Goal: Task Accomplishment & Management: Use online tool/utility

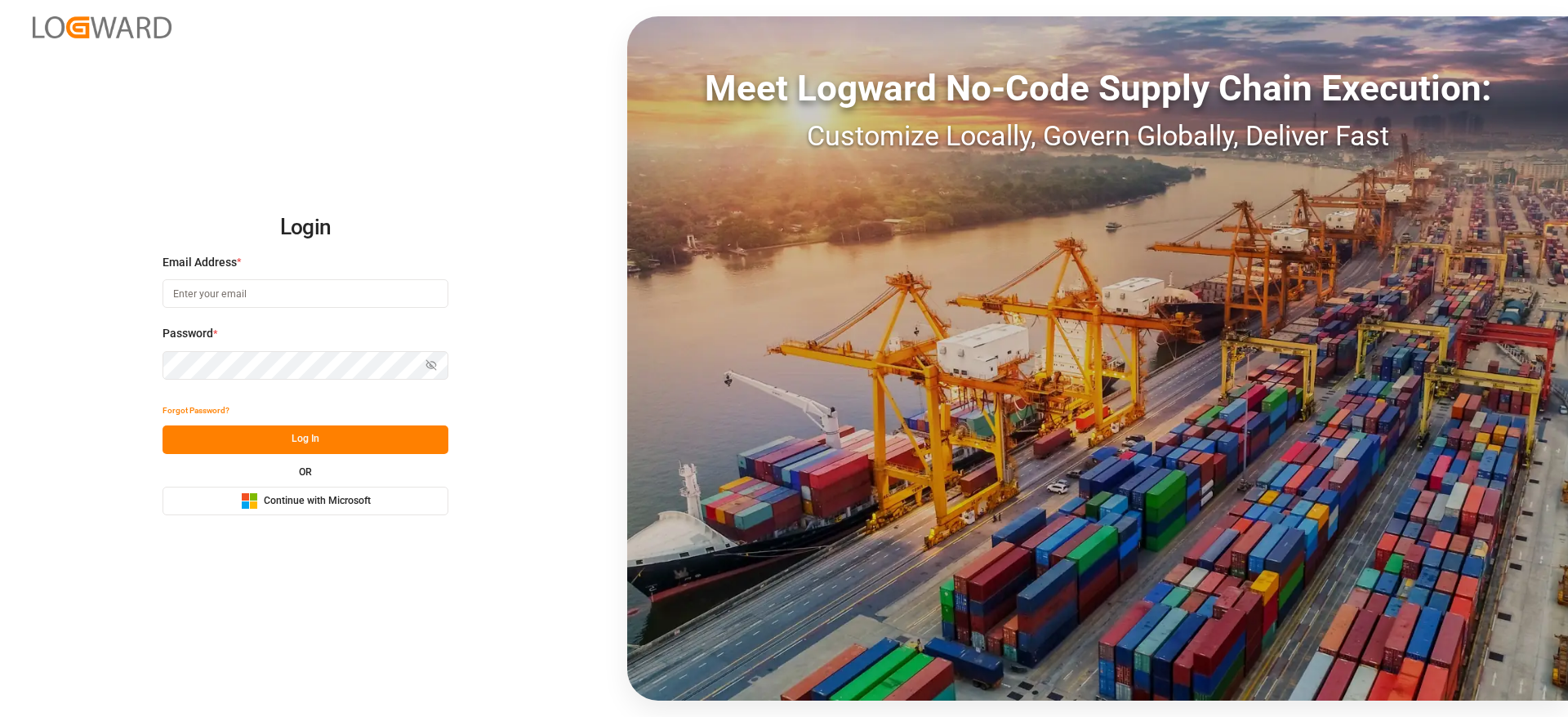
click at [320, 498] on span "Continue with Microsoft" at bounding box center [317, 501] width 107 height 15
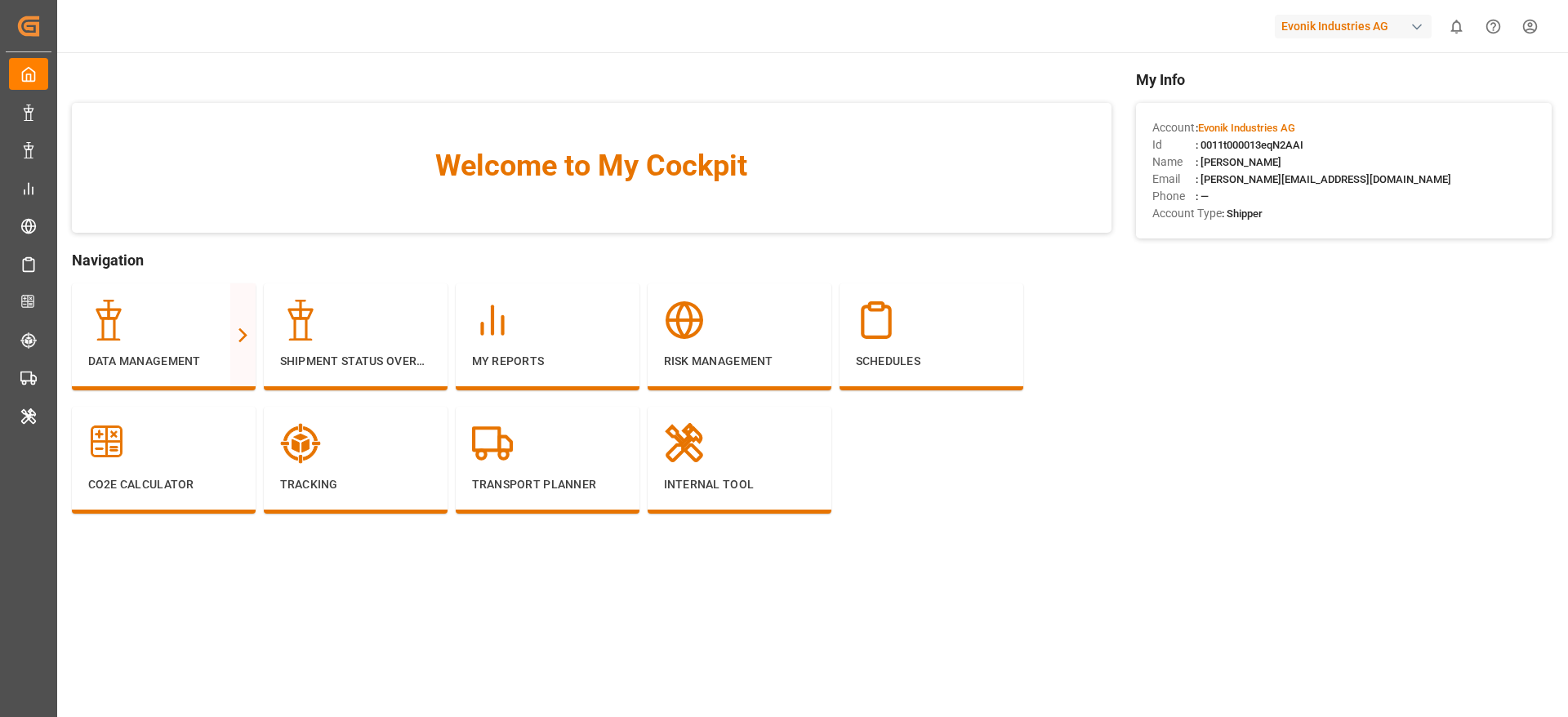
click at [1362, 37] on div "Evonik Industries AG" at bounding box center [1357, 26] width 164 height 31
click at [1355, 32] on html "Created by potrace 1.15, written by [PERSON_NAME] [DATE]-[DATE] Created by potr…" at bounding box center [784, 358] width 1568 height 717
click at [1355, 32] on div "Evonik Industries AG" at bounding box center [1353, 27] width 157 height 24
click at [1355, 32] on html "Created by potrace 1.15, written by [PERSON_NAME] [DATE]-[DATE] Created by potr…" at bounding box center [784, 358] width 1568 height 717
click at [1355, 32] on div "Evonik Industries AG" at bounding box center [1353, 27] width 157 height 24
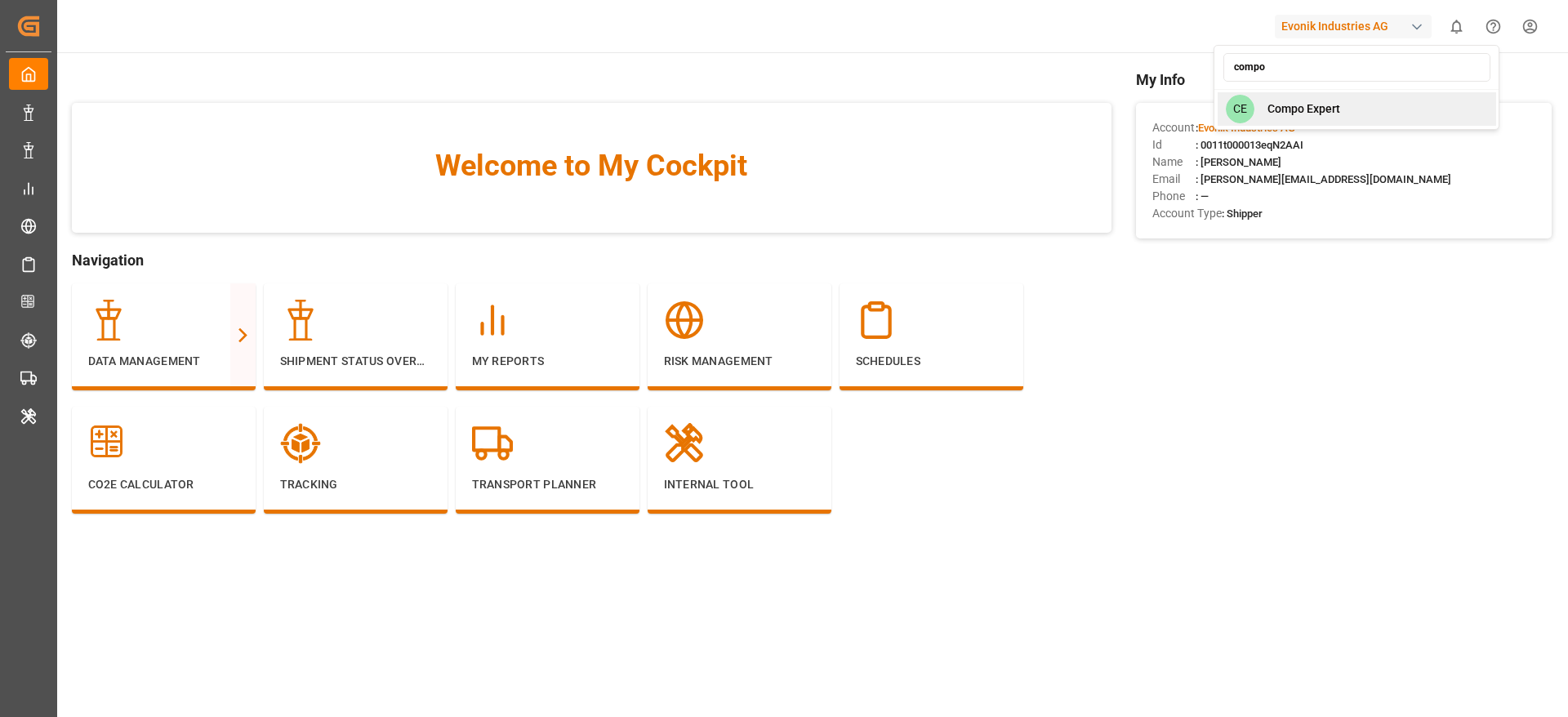
type input "compo"
click at [1333, 121] on div "CE Compo Expert" at bounding box center [1357, 109] width 279 height 34
